Goal: Find specific page/section: Find specific page/section

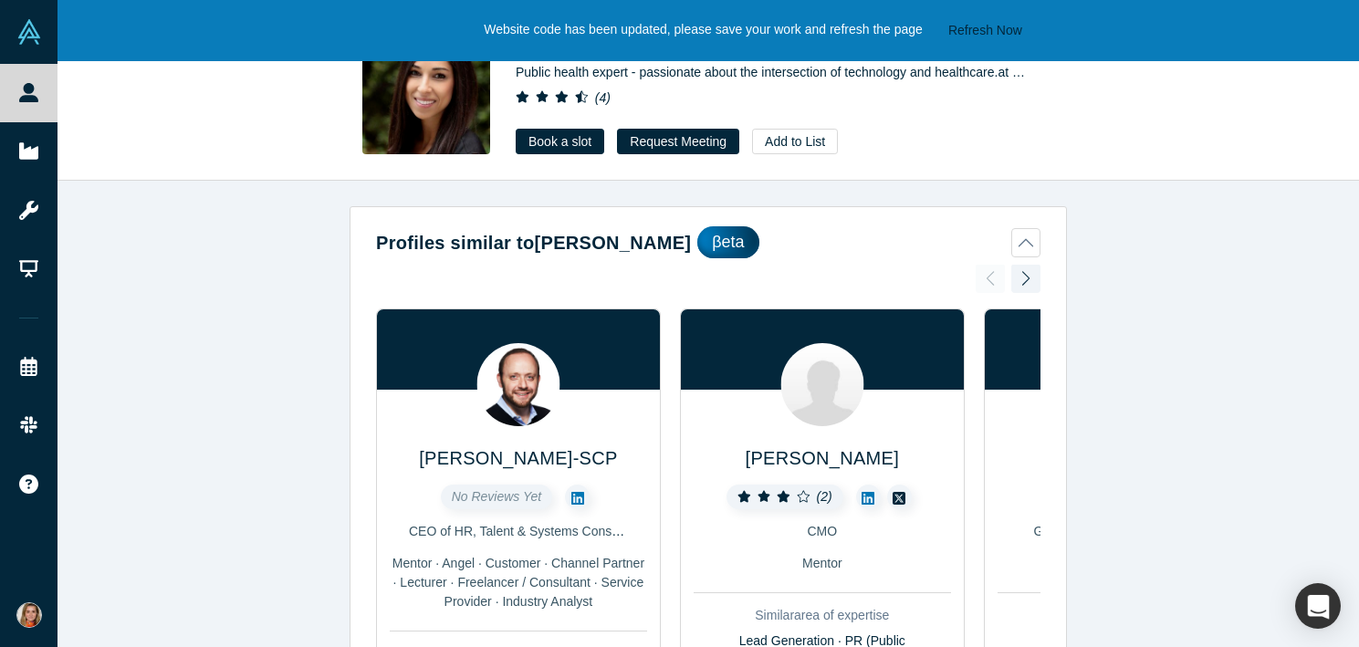
click at [1195, 281] on div "Profiles similar to [PERSON_NAME] βeta [PERSON_NAME]-SCP No Reviews Yet CEO of …" at bounding box center [707, 414] width 1301 height 466
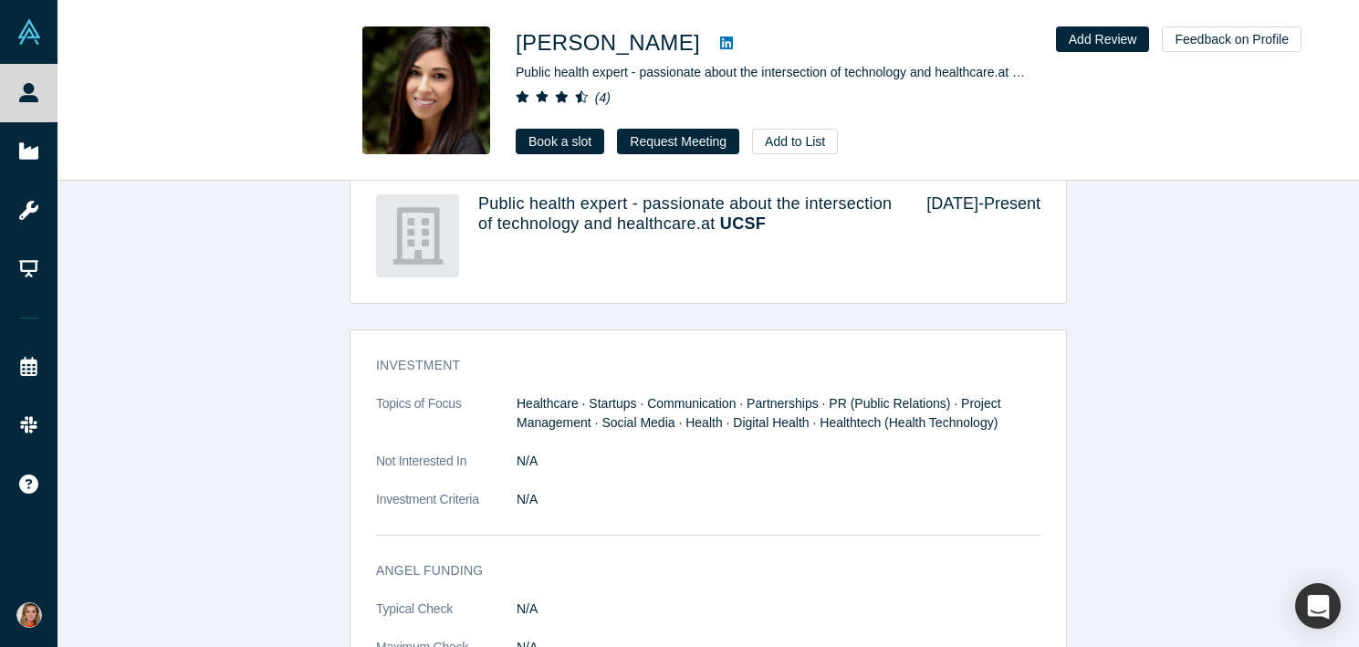
scroll to position [1303, 0]
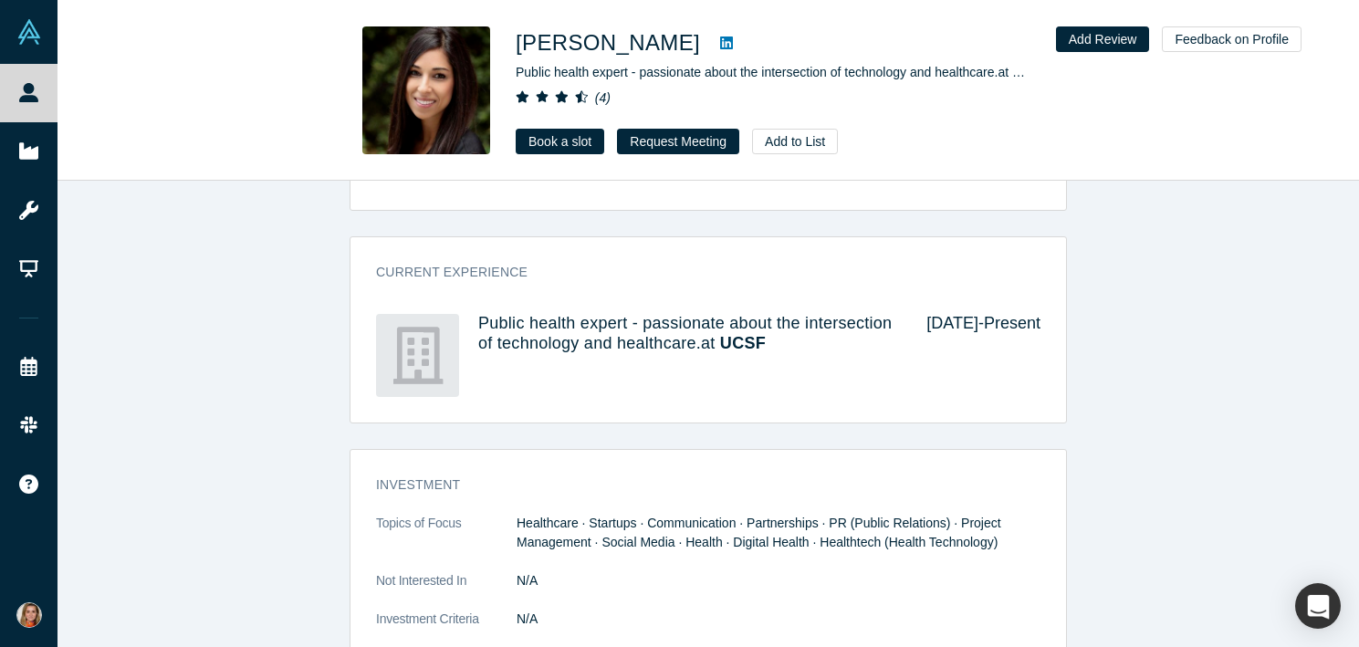
click at [584, 47] on h1 "[PERSON_NAME]" at bounding box center [608, 42] width 184 height 33
click at [580, 94] on icon at bounding box center [580, 97] width 9 height 12
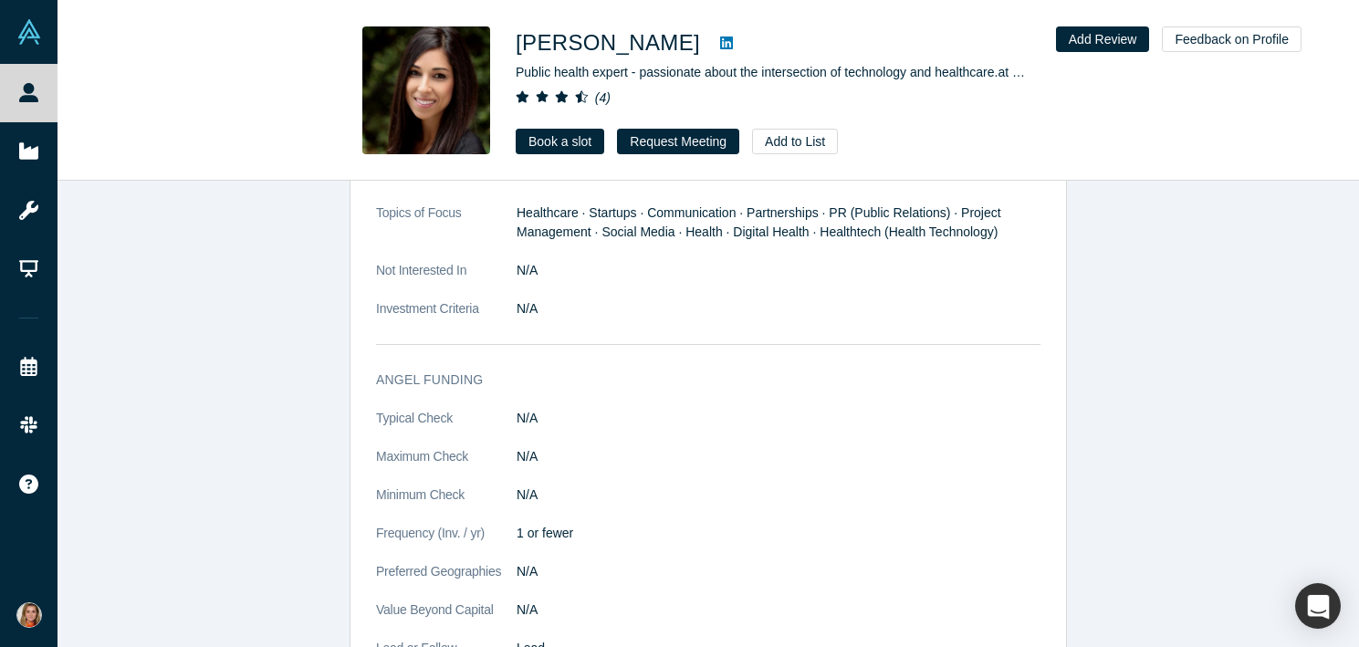
scroll to position [1535, 0]
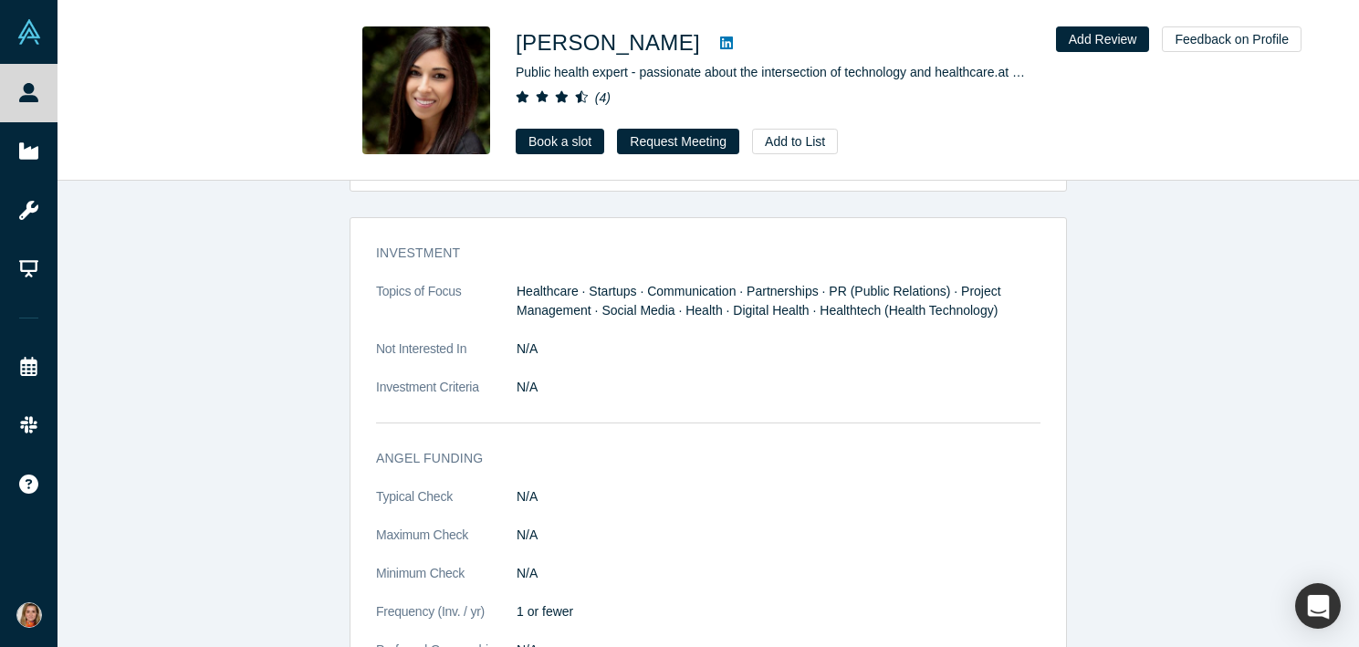
click at [553, 46] on h1 "[PERSON_NAME]" at bounding box center [608, 42] width 184 height 33
click at [720, 42] on icon at bounding box center [726, 43] width 13 height 15
